Goal: Task Accomplishment & Management: Use online tool/utility

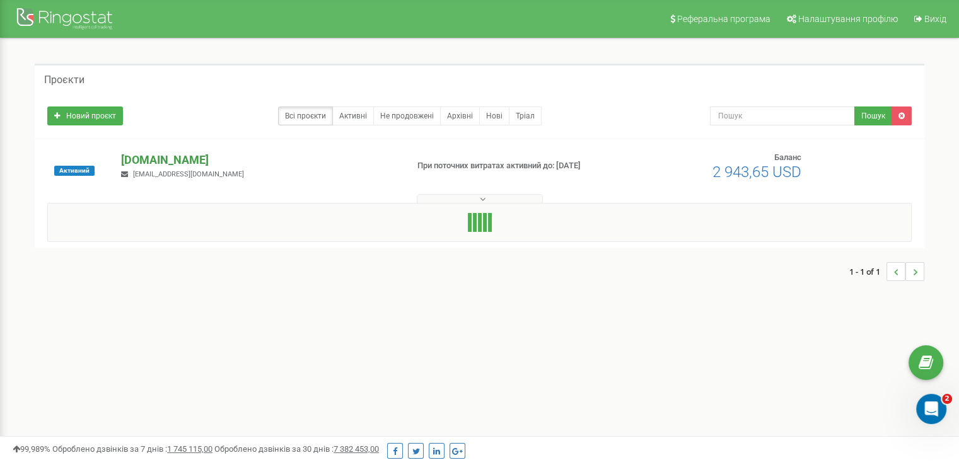
click at [165, 159] on p "[DOMAIN_NAME]" at bounding box center [258, 160] width 275 height 16
click at [169, 163] on p "[DOMAIN_NAME]" at bounding box center [258, 160] width 275 height 16
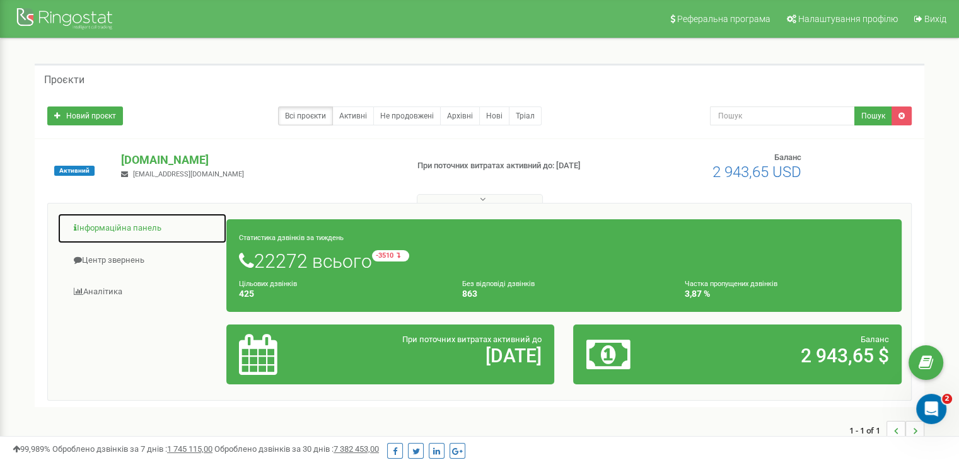
click at [118, 233] on link "Інформаційна панель" at bounding box center [142, 228] width 170 height 31
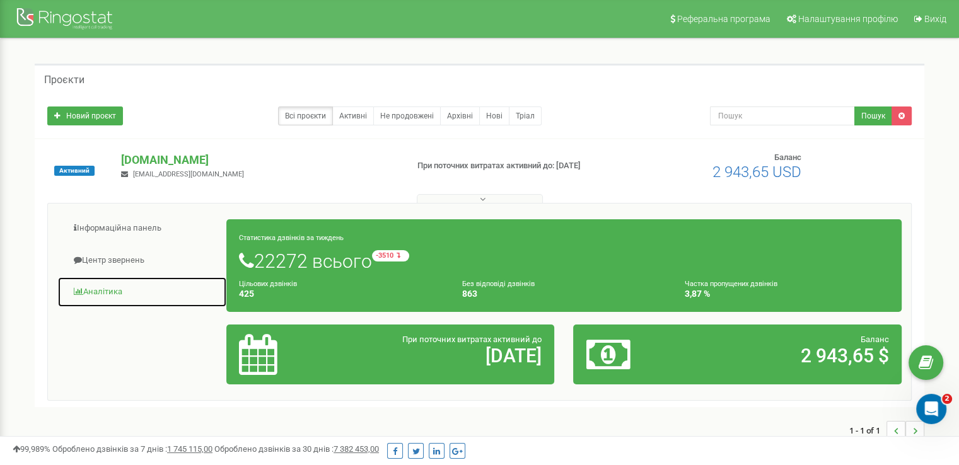
click at [111, 291] on link "Аналiтика" at bounding box center [142, 292] width 170 height 31
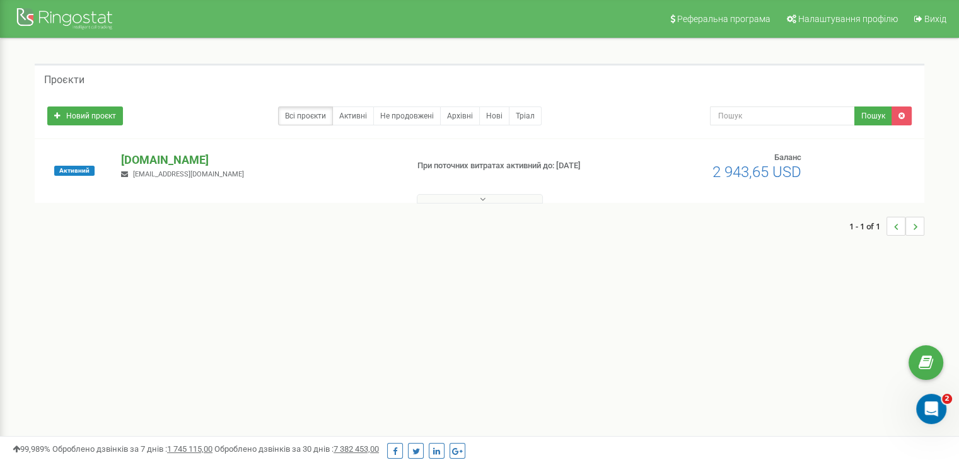
click at [155, 158] on p "[DOMAIN_NAME]" at bounding box center [258, 160] width 275 height 16
click at [147, 162] on p "[DOMAIN_NAME]" at bounding box center [258, 160] width 275 height 16
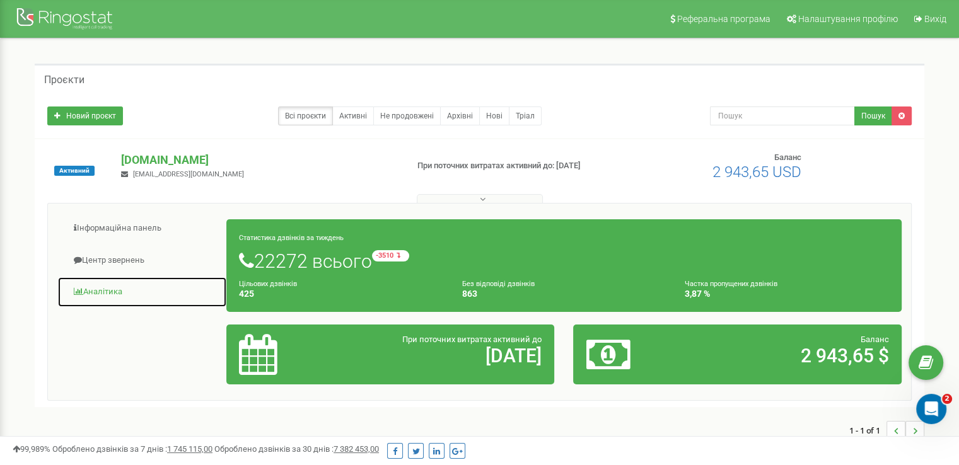
click at [98, 293] on link "Аналiтика" at bounding box center [142, 292] width 170 height 31
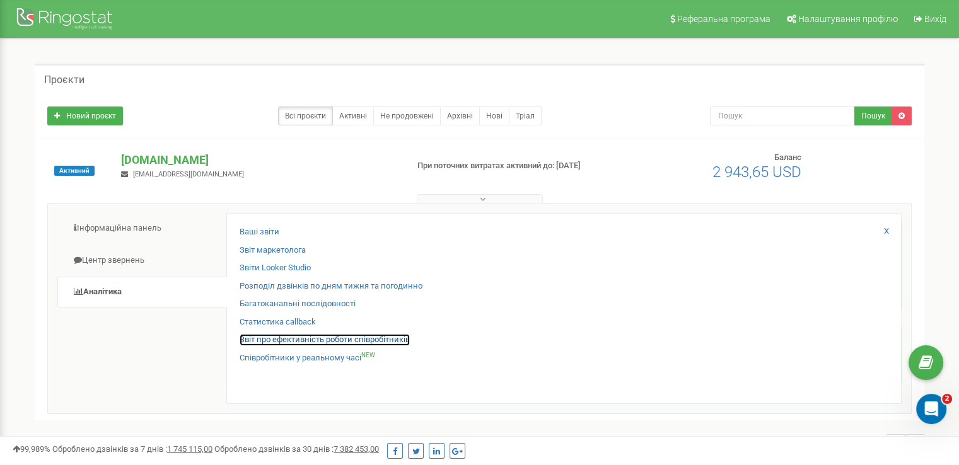
click at [333, 341] on link "Звіт про ефективність роботи співробітників" at bounding box center [325, 340] width 170 height 12
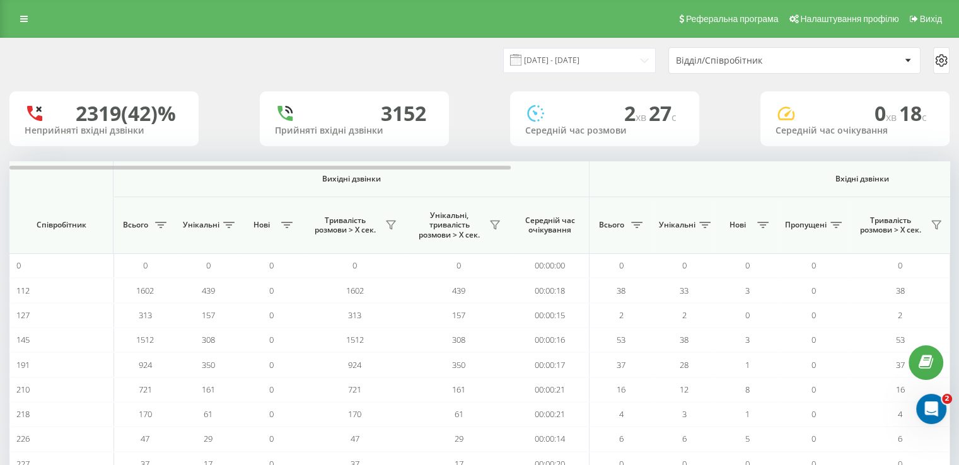
click at [819, 60] on div "Відділ/Співробітник" at bounding box center [751, 60] width 151 height 11
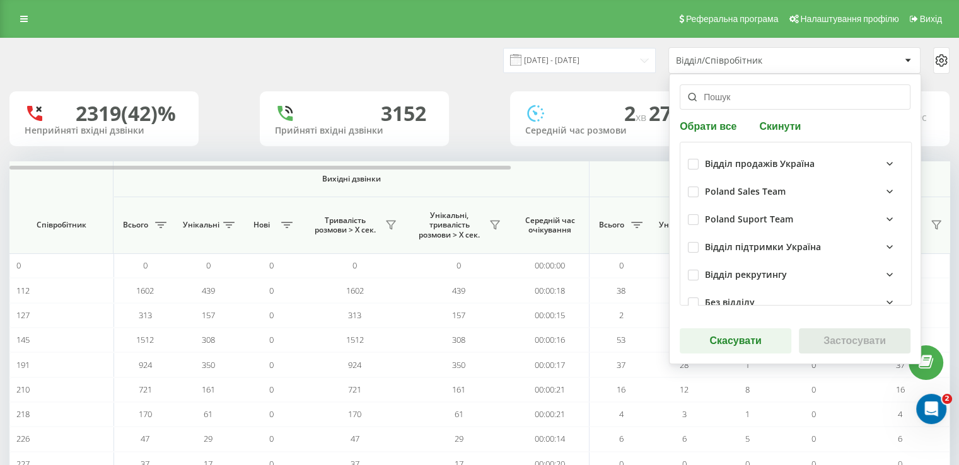
click at [882, 161] on icon at bounding box center [889, 163] width 15 height 15
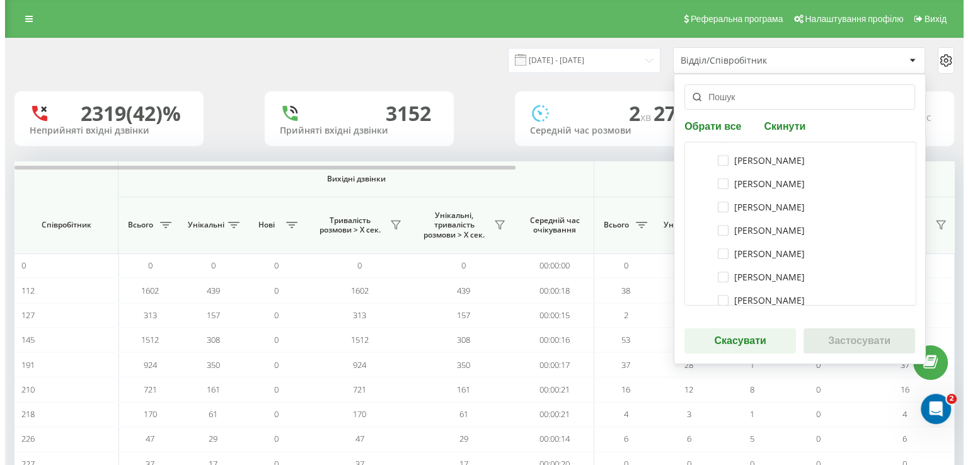
scroll to position [630, 0]
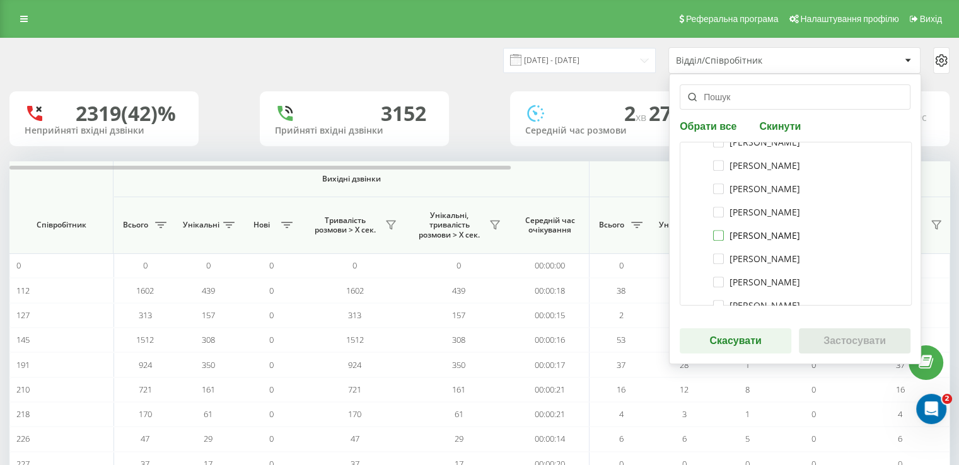
click at [715, 234] on label "[PERSON_NAME]" at bounding box center [756, 235] width 87 height 11
checkbox input "true"
click at [841, 346] on button "Застосувати" at bounding box center [855, 340] width 112 height 25
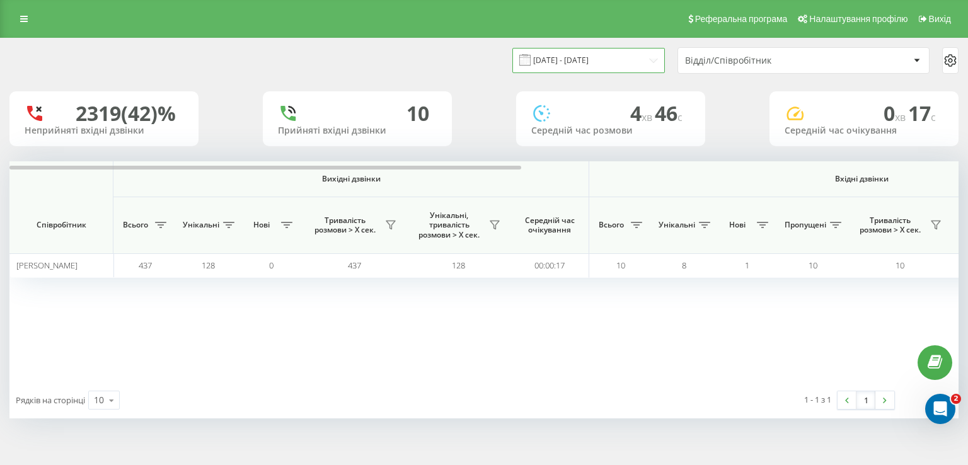
click at [605, 61] on input "[DATE] - [DATE]" at bounding box center [588, 60] width 153 height 25
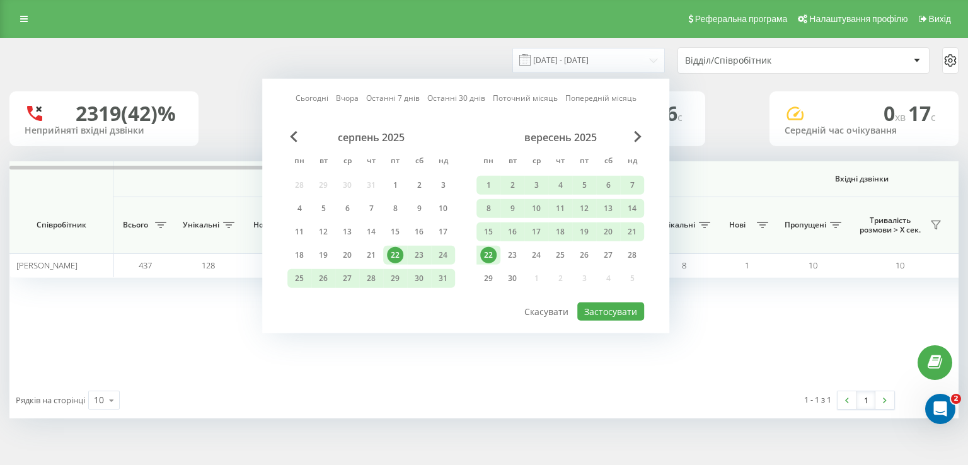
click at [492, 250] on div "22" at bounding box center [488, 255] width 16 height 16
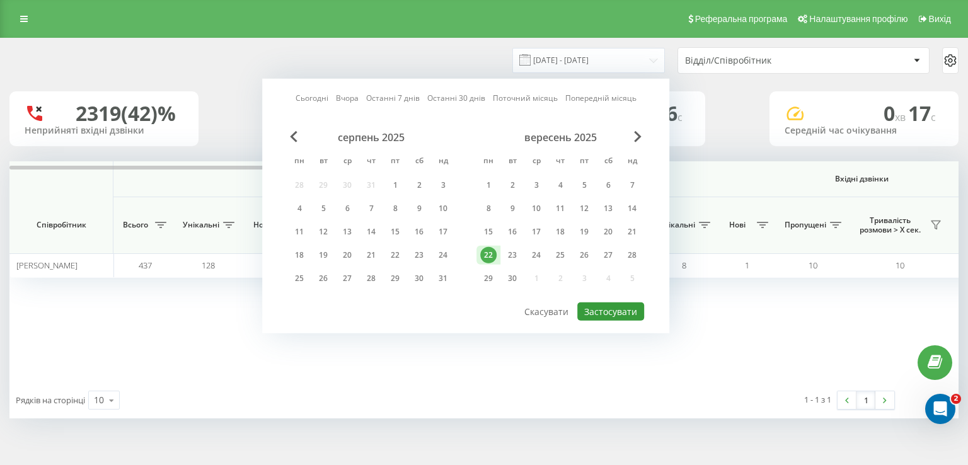
click at [601, 309] on button "Застосувати" at bounding box center [610, 312] width 67 height 18
type input "[DATE] - [DATE]"
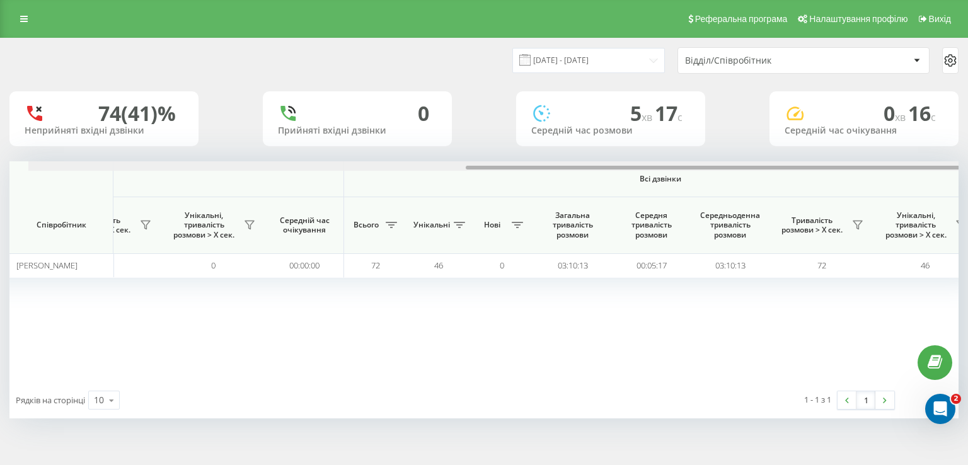
scroll to position [0, 809]
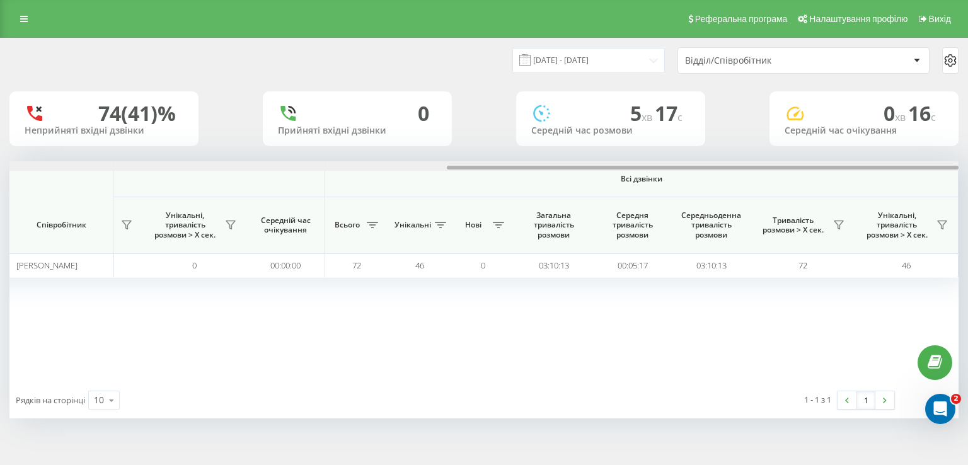
drag, startPoint x: 427, startPoint y: 168, endPoint x: 952, endPoint y: 156, distance: 525.2
click at [952, 156] on div "[DATE] - [DATE] Відділ/Співробітник 74 (41)% Неприйняті вхідні дзвінки 0 Прийня…" at bounding box center [483, 228] width 949 height 380
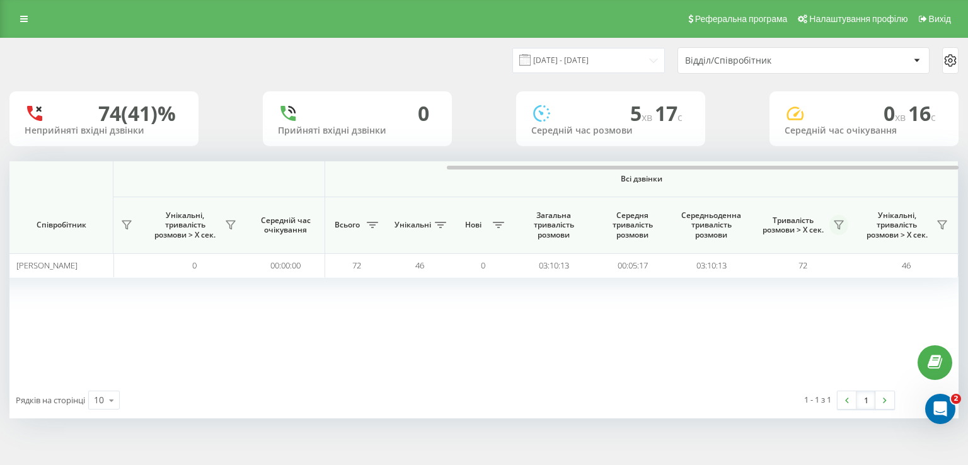
click at [843, 221] on icon at bounding box center [839, 225] width 9 height 8
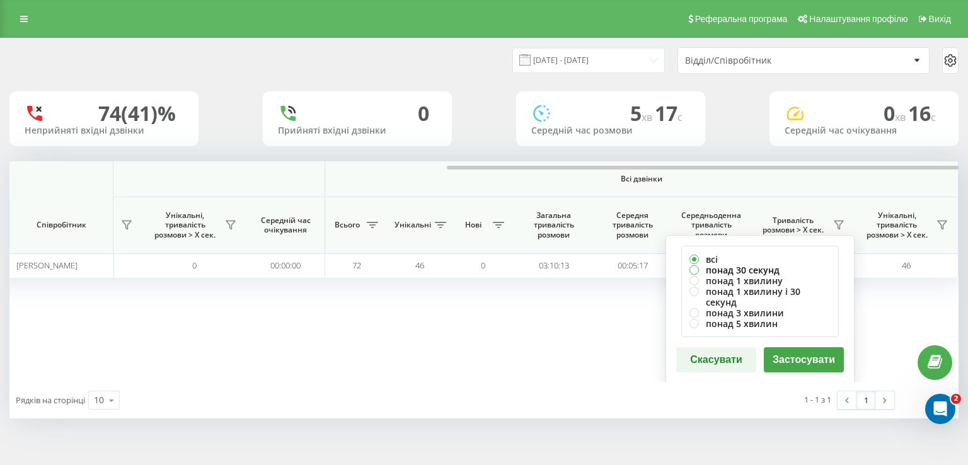
click at [729, 269] on label "понад 30 секунд" at bounding box center [760, 270] width 141 height 11
radio input "true"
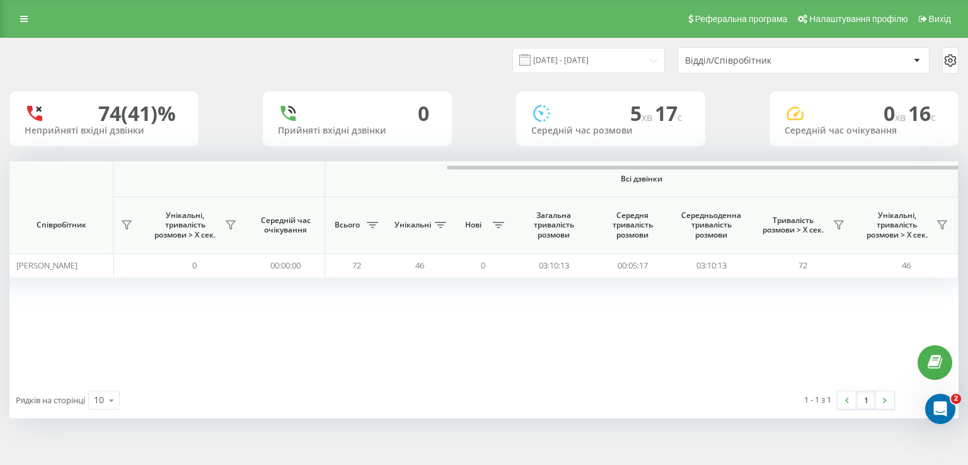
click at [614, 344] on div "Вихідні дзвінки Вхідні дзвінки Всі дзвінки Співробітник Всього Унікальні Нові Т…" at bounding box center [483, 271] width 949 height 221
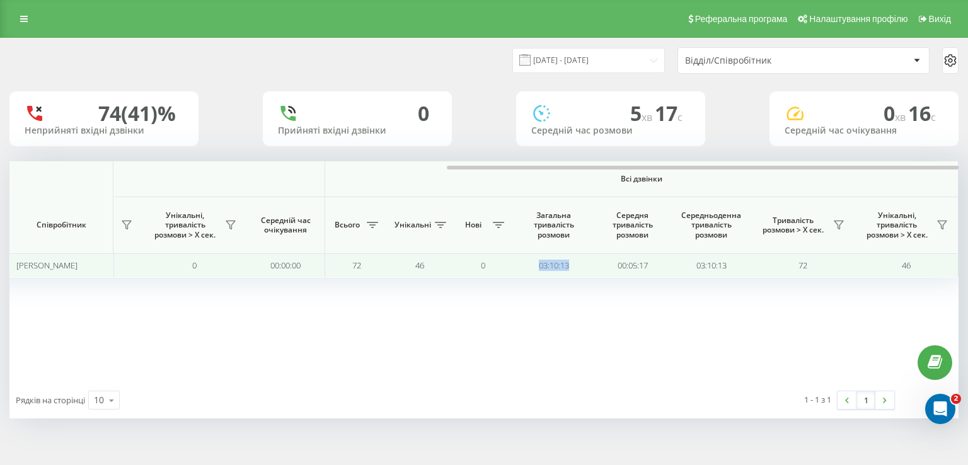
copy td "03:10:13"
drag, startPoint x: 578, startPoint y: 268, endPoint x: 538, endPoint y: 267, distance: 39.7
click at [538, 267] on td "03:10:13" at bounding box center [553, 265] width 79 height 25
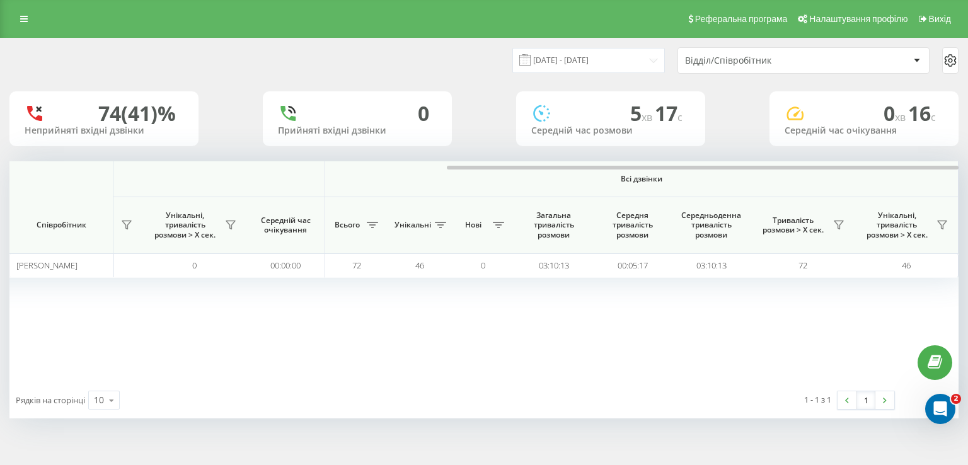
click at [565, 328] on div "Вихідні дзвінки Вхідні дзвінки Всі дзвінки Співробітник Всього Унікальні Нові Т…" at bounding box center [483, 271] width 949 height 221
click at [837, 225] on icon at bounding box center [839, 225] width 9 height 8
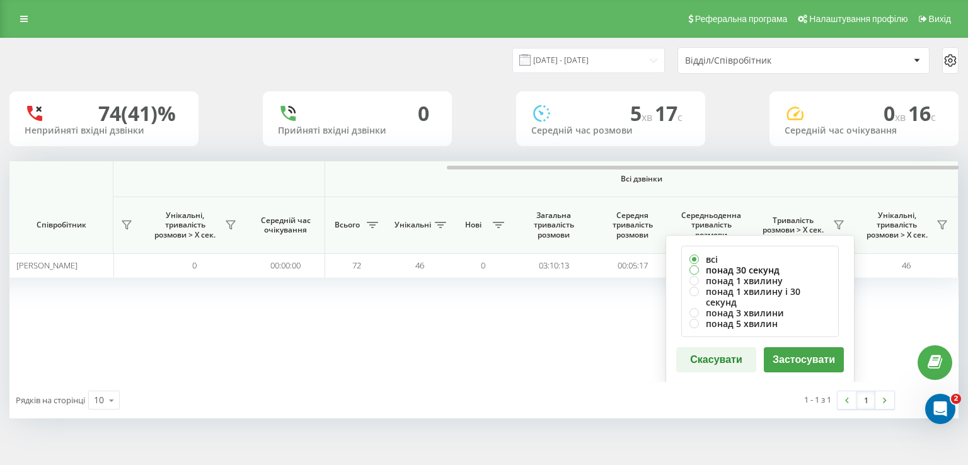
click at [724, 268] on label "понад 30 секунд" at bounding box center [760, 270] width 141 height 11
radio input "true"
click at [803, 350] on button "Застосувати" at bounding box center [804, 359] width 80 height 25
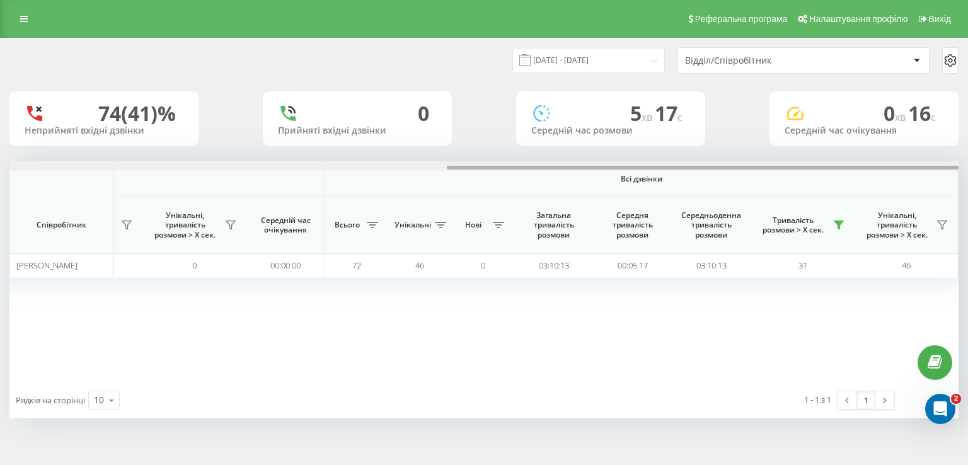
drag, startPoint x: 471, startPoint y: 167, endPoint x: 968, endPoint y: 175, distance: 496.1
click at [968, 175] on div "[DATE] - [DATE] Відділ/Співробітник 74 (41)% Неприйняті вхідні дзвінки 0 Прийня…" at bounding box center [484, 241] width 968 height 406
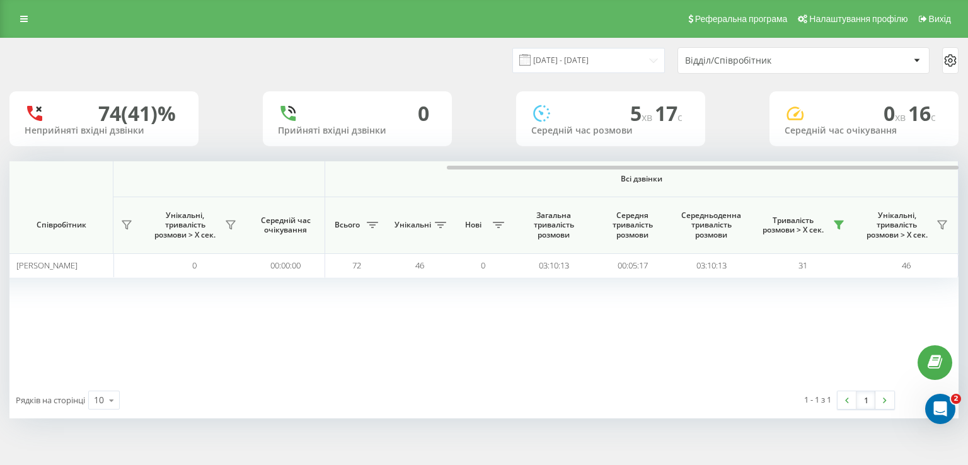
click at [914, 59] on icon at bounding box center [917, 60] width 6 height 3
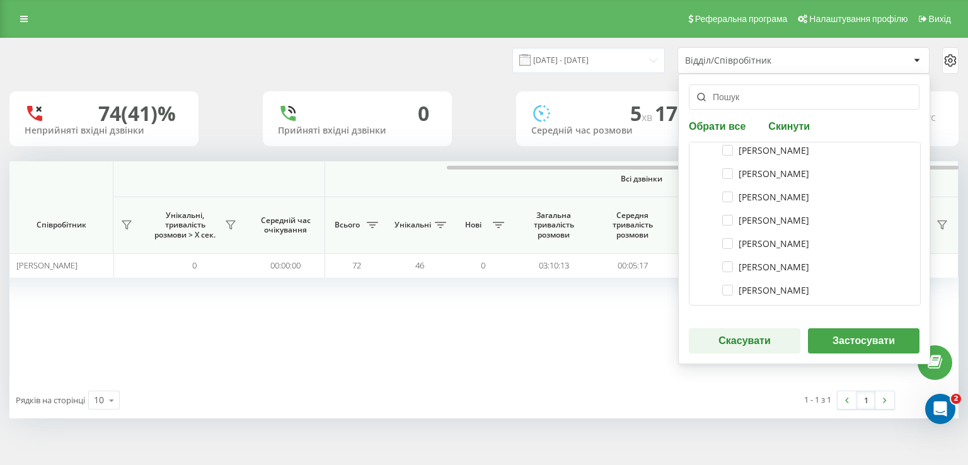
scroll to position [630, 0]
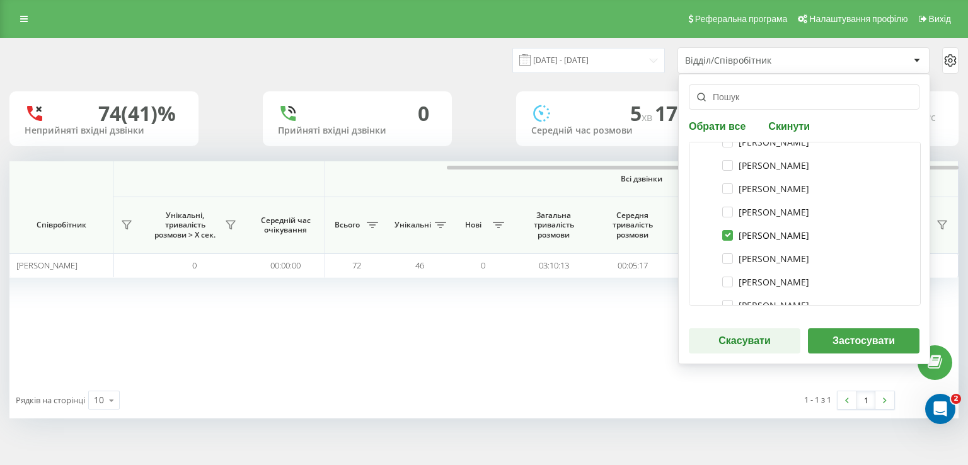
click at [722, 232] on label "[PERSON_NAME]" at bounding box center [765, 235] width 87 height 11
checkbox input "false"
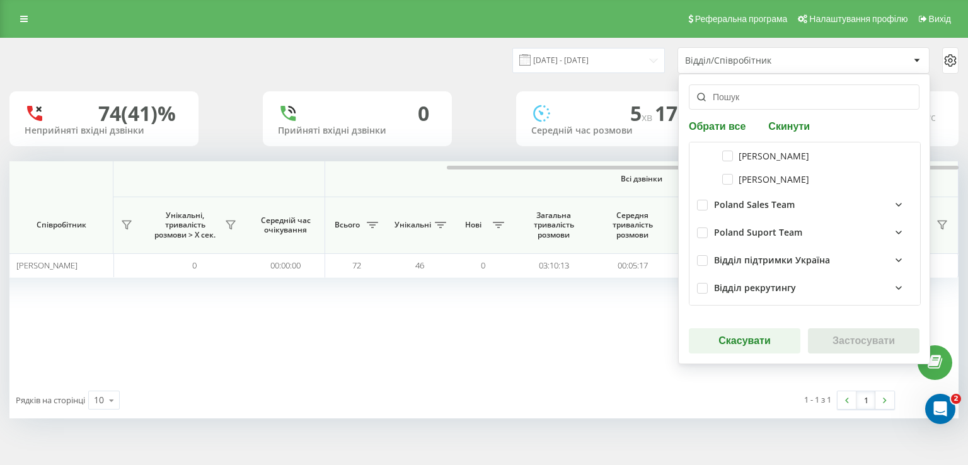
scroll to position [693, 0]
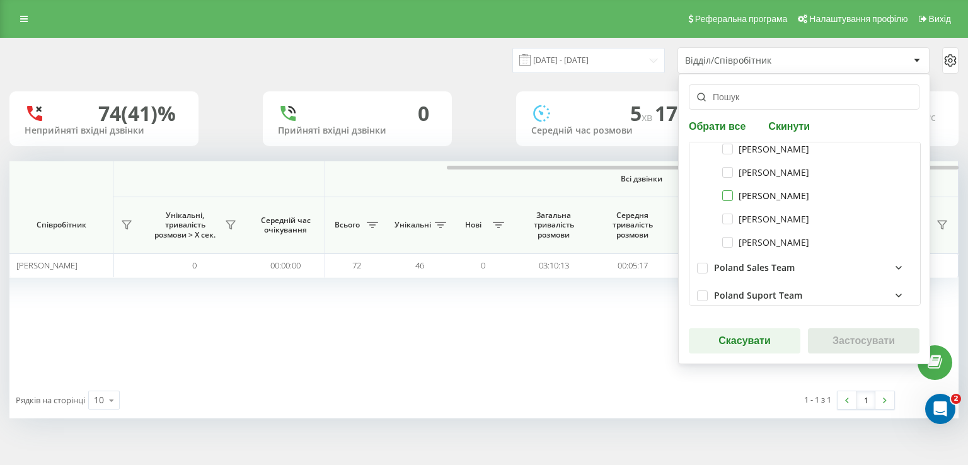
click at [723, 195] on label "[PERSON_NAME]" at bounding box center [765, 195] width 87 height 11
checkbox input "true"
click at [842, 339] on button "Застосувати" at bounding box center [864, 340] width 112 height 25
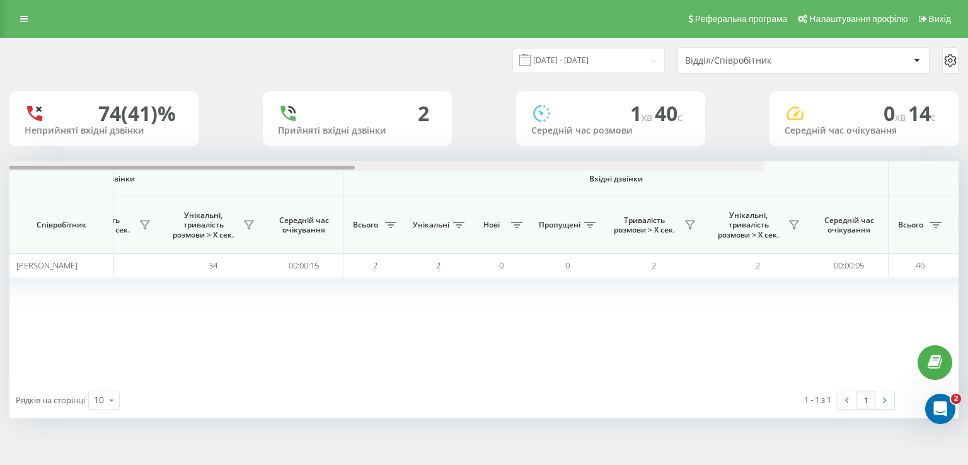
scroll to position [0, 809]
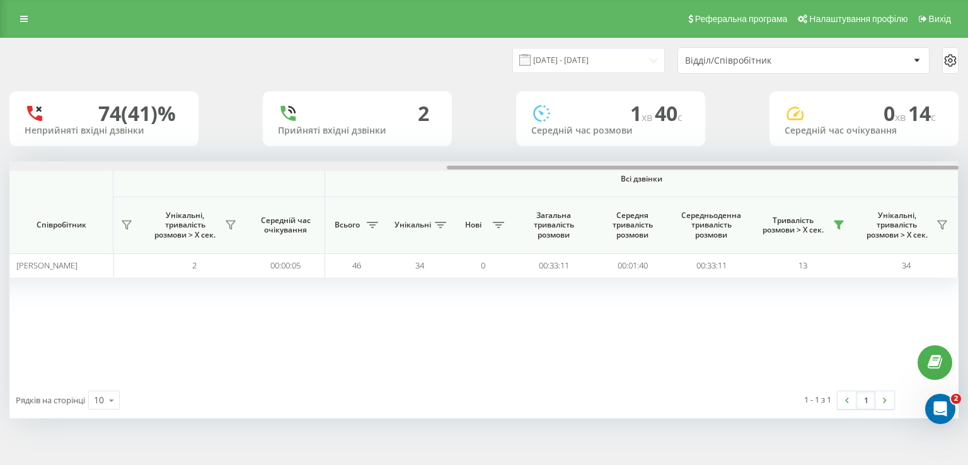
drag, startPoint x: 417, startPoint y: 165, endPoint x: 968, endPoint y: 168, distance: 550.9
click at [968, 168] on div "[DATE] - [DATE] Відділ/Співробітник 74 (41)% Неприйняті вхідні дзвінки 2 Прийня…" at bounding box center [484, 241] width 968 height 406
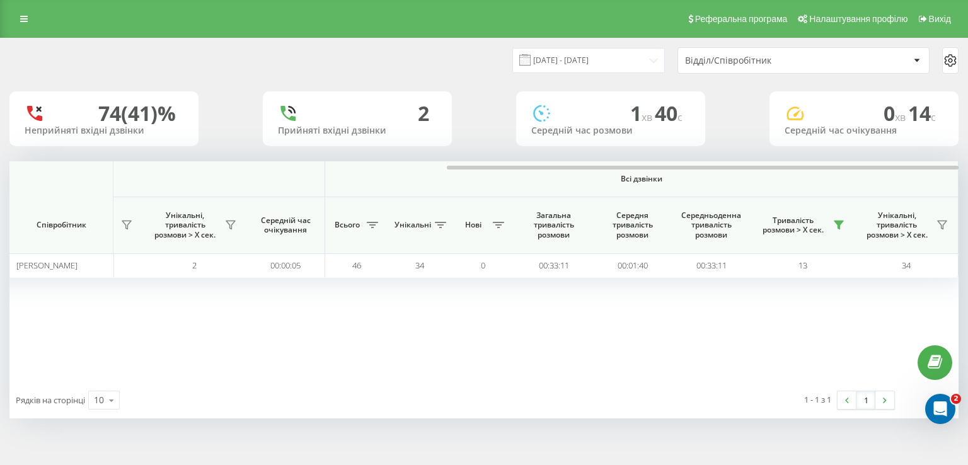
click at [564, 329] on div "Вихідні дзвінки Вхідні дзвінки Всі дзвінки Співробітник Всього Унікальні Нові Т…" at bounding box center [483, 271] width 949 height 221
